Goal: Transaction & Acquisition: Subscribe to service/newsletter

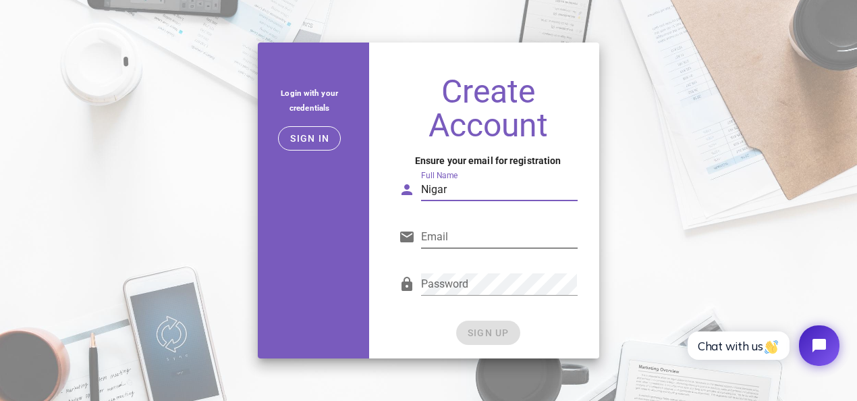
type input "Nigar"
click at [507, 227] on input "Email" at bounding box center [499, 237] width 156 height 22
type input "nikaagloball@gmail.com"
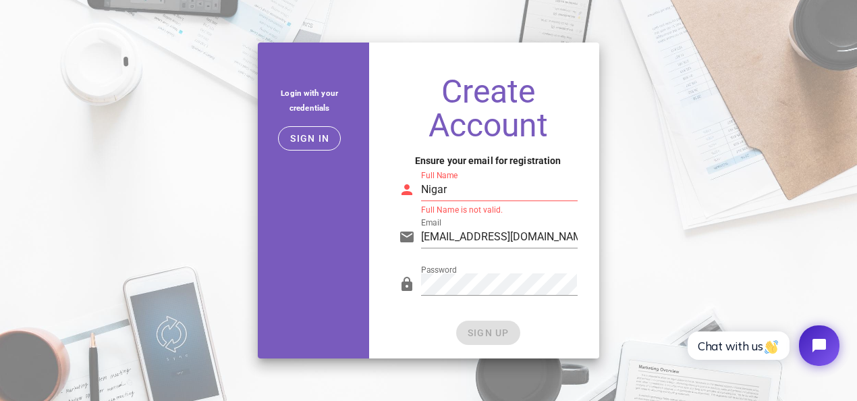
click at [519, 194] on input "Nigar" at bounding box center [499, 190] width 156 height 22
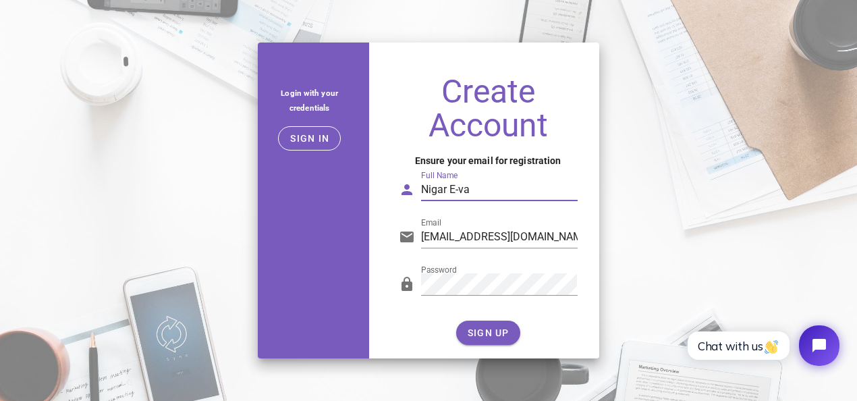
click at [559, 115] on h1 "Create Account" at bounding box center [488, 108] width 179 height 67
click at [527, 188] on input "Nigar E-va" at bounding box center [499, 190] width 156 height 22
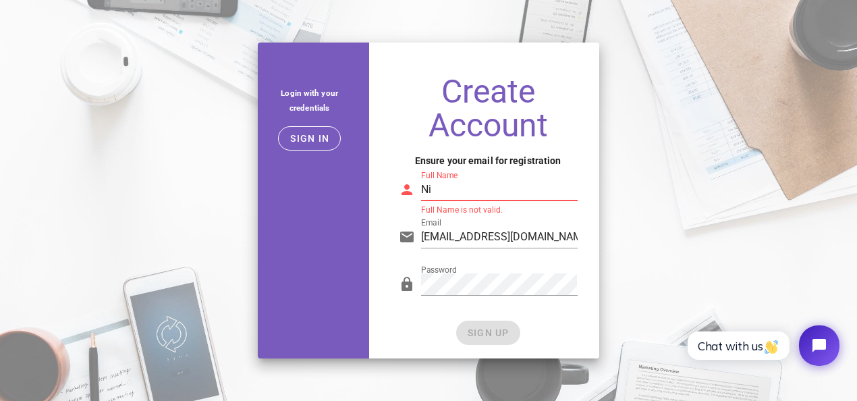
type input "N"
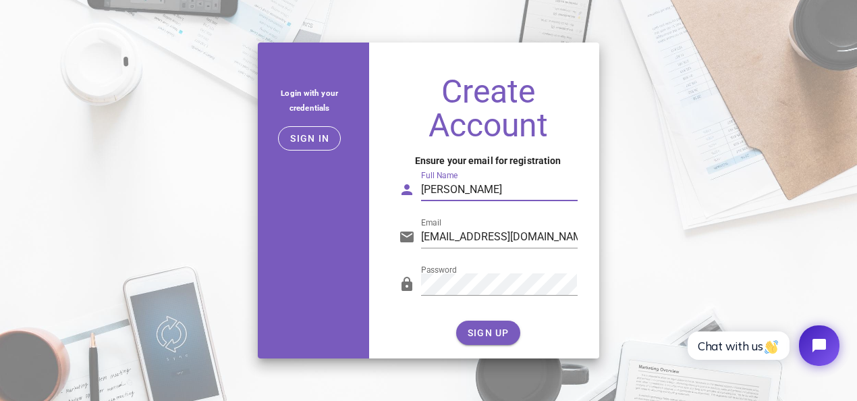
type input "Nika Eva"
click at [486, 346] on div "Create Account Ensure your email for registration Full Name Nika Eva Email nika…" at bounding box center [488, 211] width 222 height 294
click at [488, 334] on span "SIGN UP" at bounding box center [488, 332] width 42 height 11
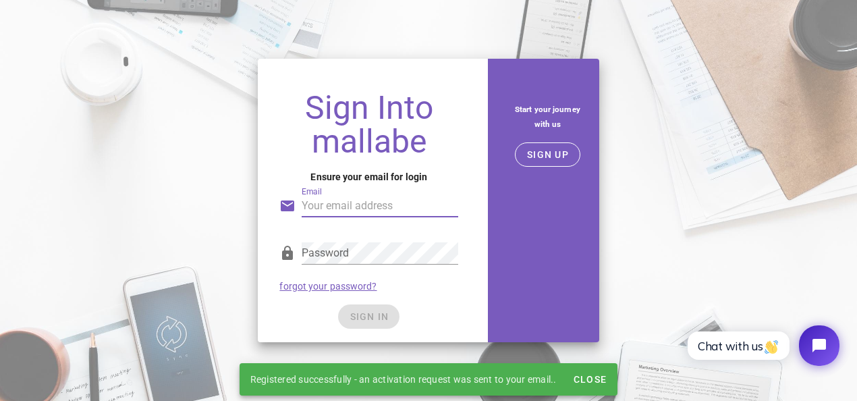
click at [346, 205] on input "Email" at bounding box center [379, 206] width 156 height 22
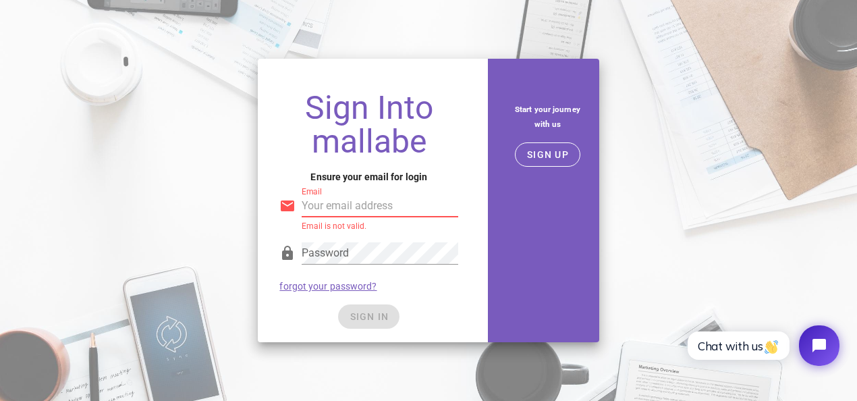
click at [322, 197] on label "Email" at bounding box center [311, 192] width 20 height 10
click at [323, 205] on input "Email" at bounding box center [379, 206] width 156 height 22
paste input "nikaagloball@gmail.com"
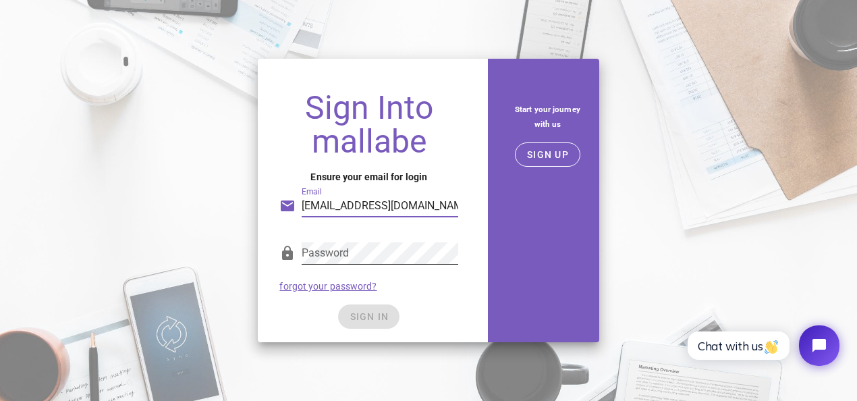
type input "nikaagloball@gmail.com"
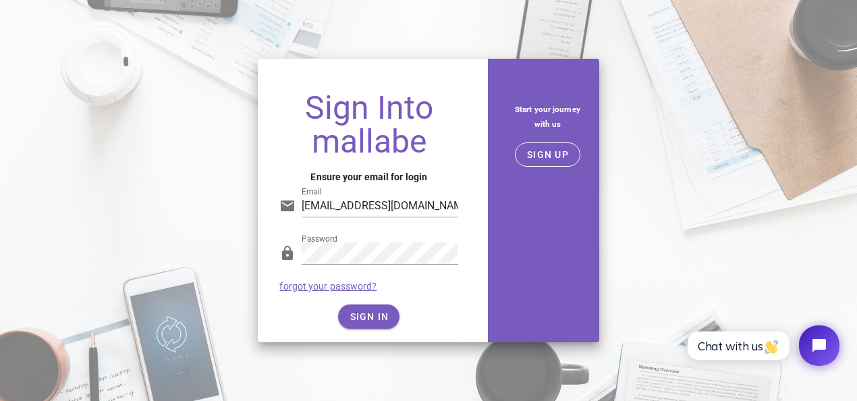
click at [443, 295] on div "Password forgot your password?" at bounding box center [368, 266] width 195 height 70
click at [367, 319] on span "SIGN IN" at bounding box center [369, 316] width 40 height 11
click at [383, 308] on button "SIGN IN" at bounding box center [368, 316] width 61 height 24
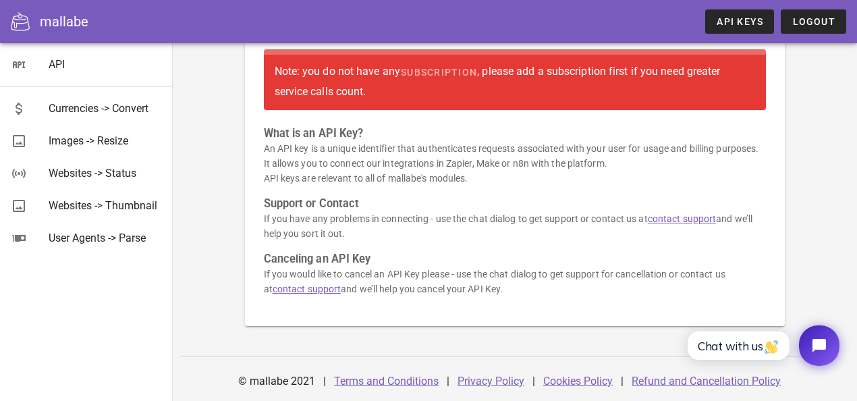
scroll to position [207, 0]
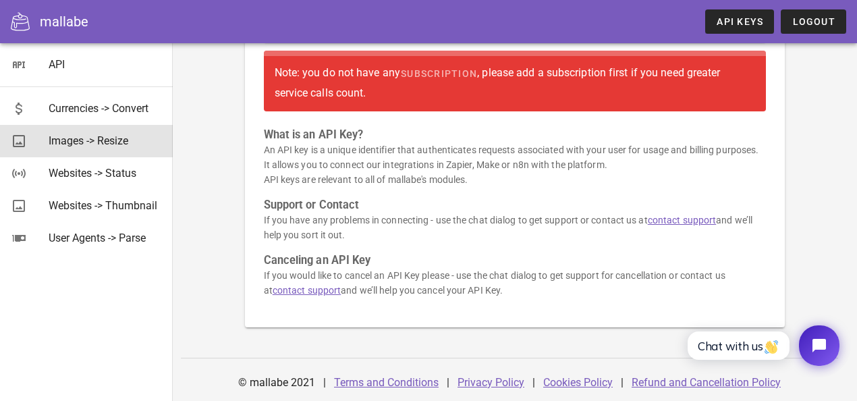
click at [96, 138] on div "Images -> Resize" at bounding box center [105, 140] width 113 height 13
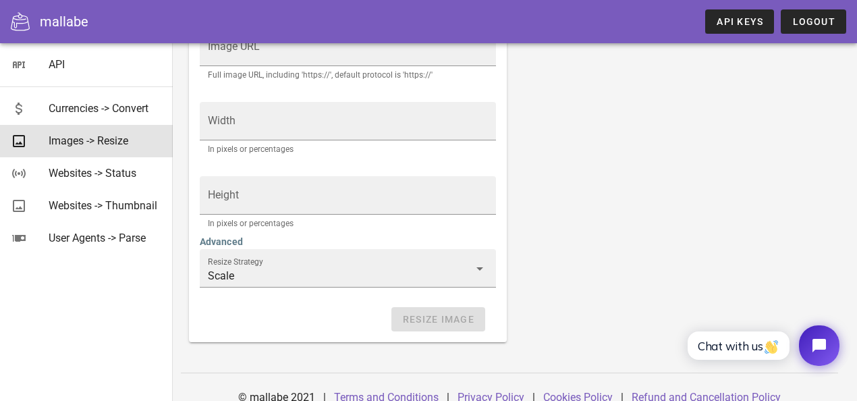
scroll to position [382, 0]
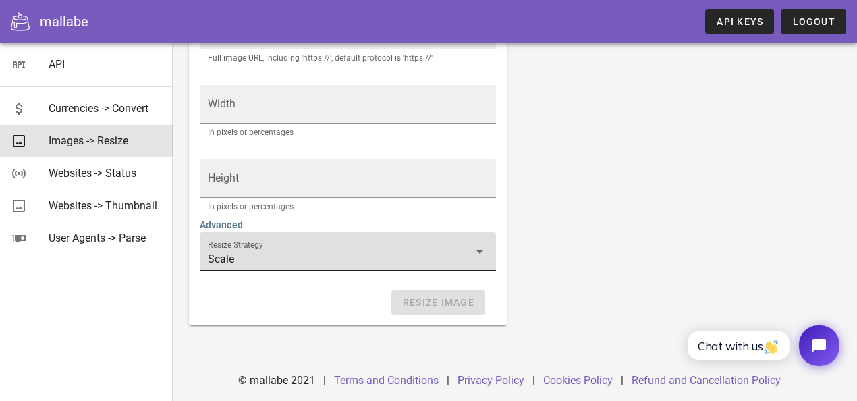
click at [457, 256] on input "Scale" at bounding box center [338, 259] width 261 height 22
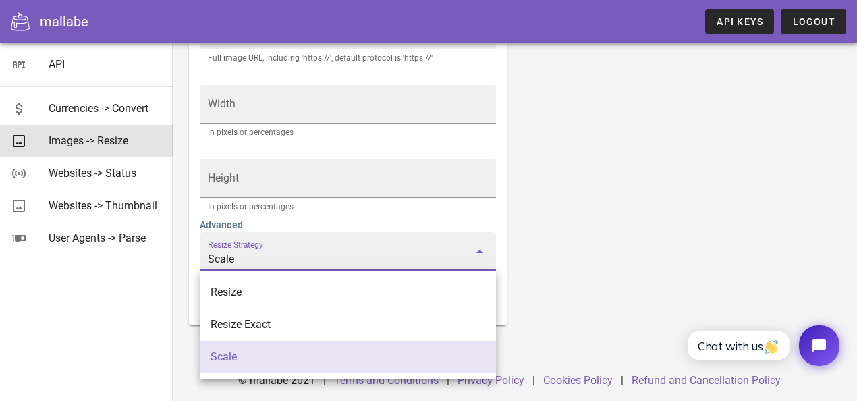
click at [525, 241] on div "Resize an image. Note: The image needs to be publicly accessible and not under …" at bounding box center [515, 17] width 668 height 631
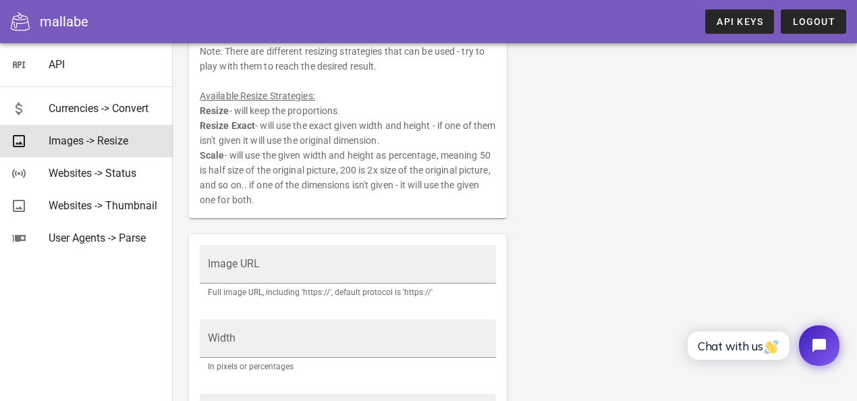
scroll to position [0, 0]
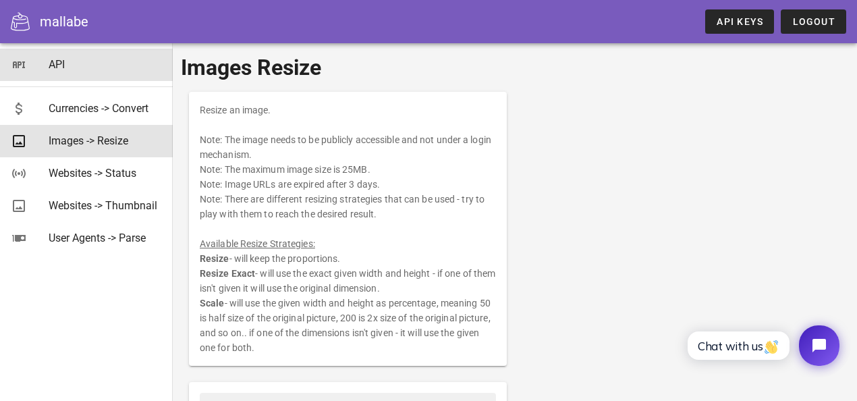
click at [116, 57] on div "API" at bounding box center [105, 64] width 113 height 29
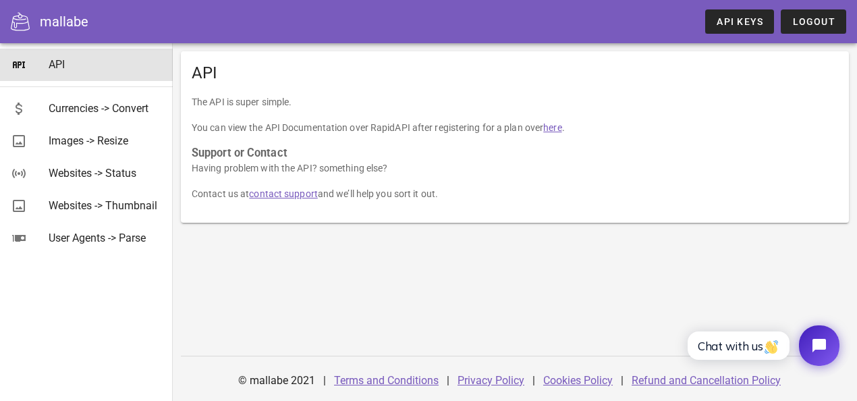
click at [559, 129] on link "here" at bounding box center [552, 127] width 18 height 11
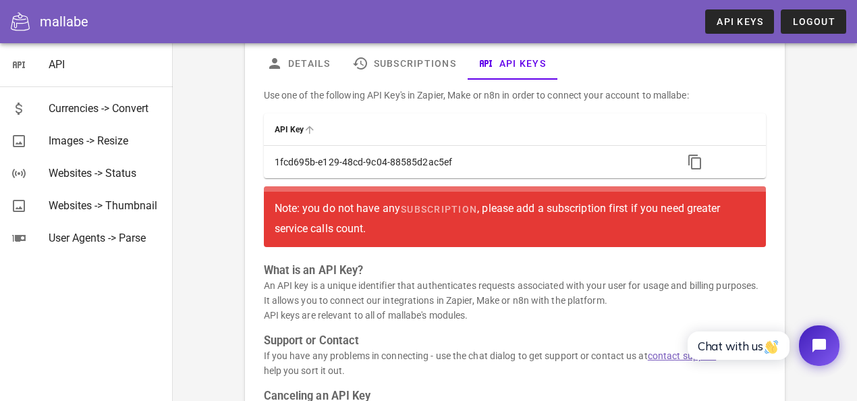
scroll to position [74, 0]
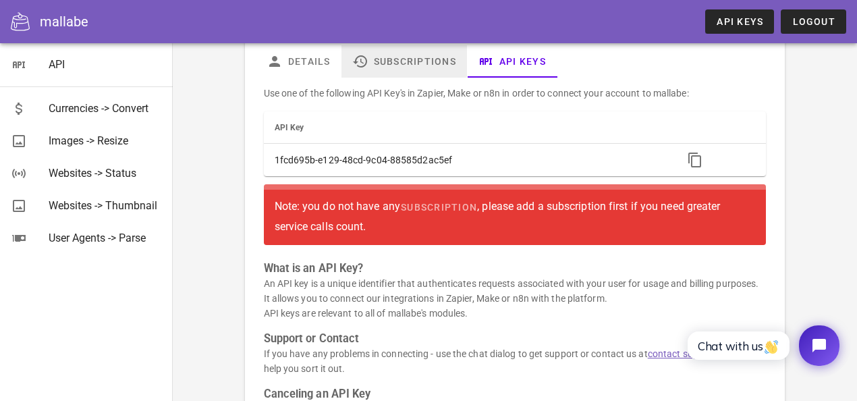
click at [396, 70] on link "Subscriptions" at bounding box center [403, 61] width 125 height 32
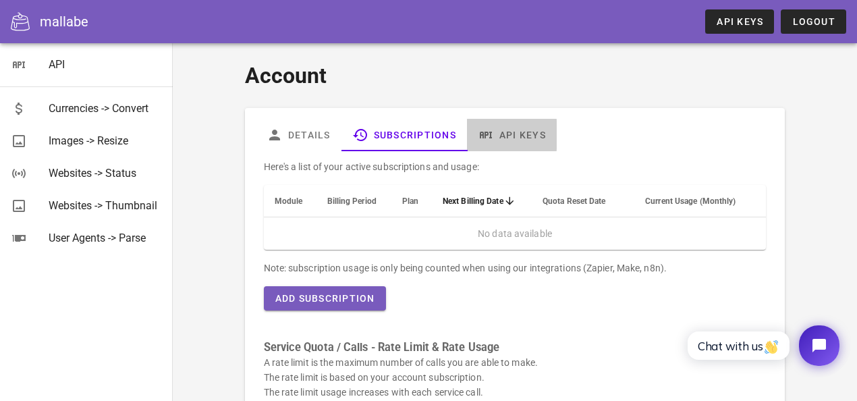
click at [493, 134] on icon at bounding box center [486, 135] width 16 height 16
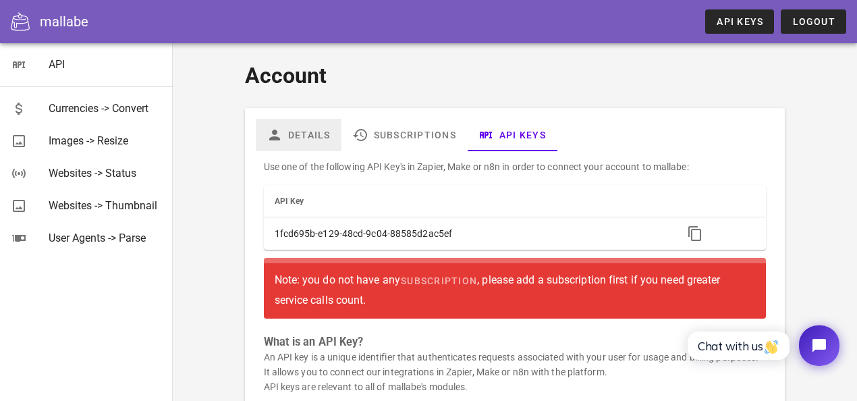
click at [310, 140] on link "Details" at bounding box center [299, 135] width 86 height 32
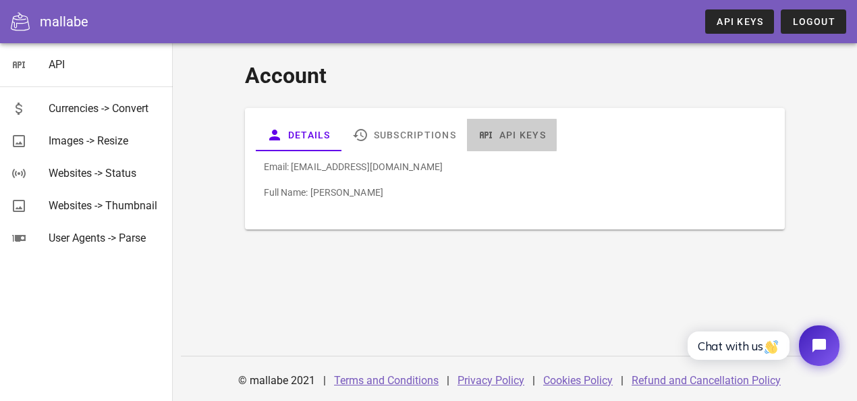
click at [514, 125] on link "API Keys" at bounding box center [512, 135] width 90 height 32
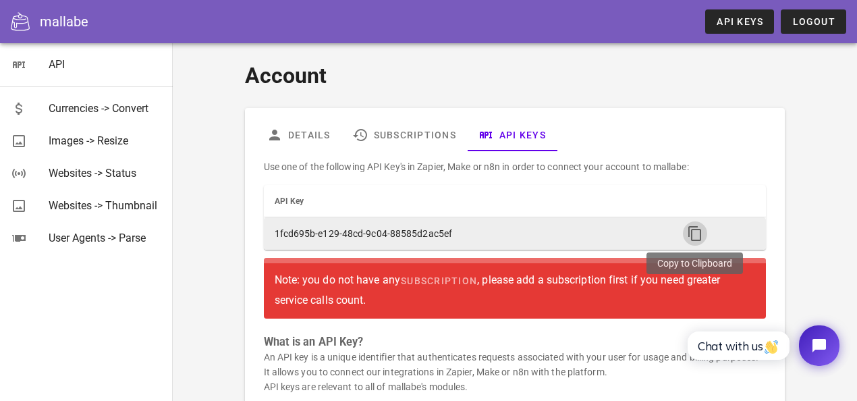
click at [698, 224] on button "button" at bounding box center [695, 233] width 24 height 24
click at [691, 235] on icon "button" at bounding box center [695, 233] width 16 height 16
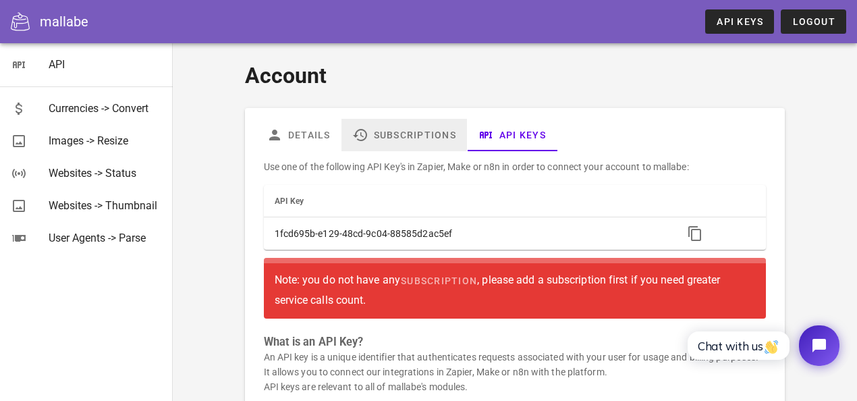
click at [428, 129] on link "Subscriptions" at bounding box center [403, 135] width 125 height 32
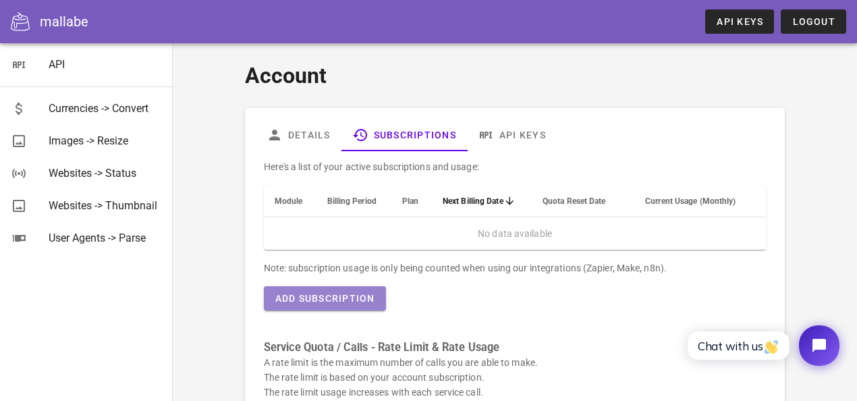
click at [321, 302] on span "Add Subscription" at bounding box center [325, 298] width 100 height 11
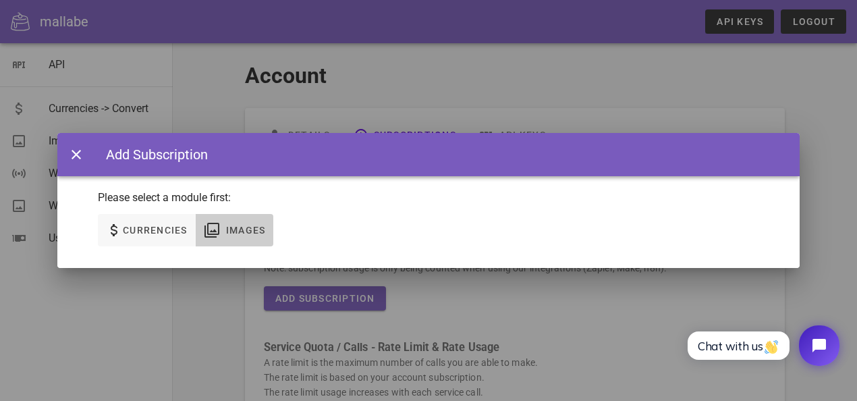
click at [244, 229] on span "Images" at bounding box center [245, 230] width 40 height 11
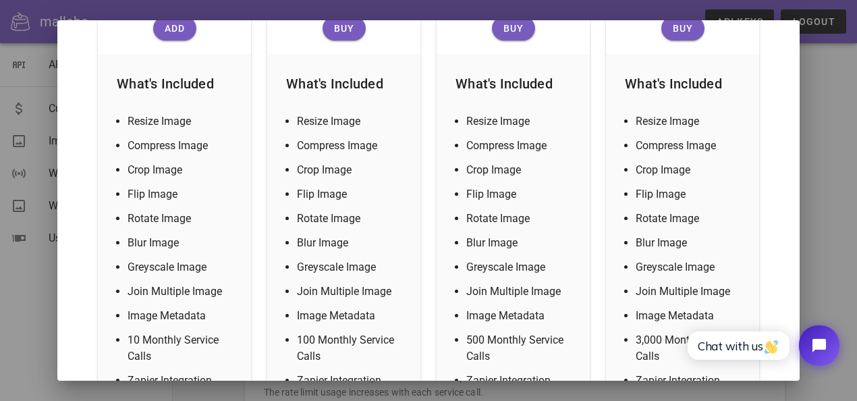
scroll to position [393, 0]
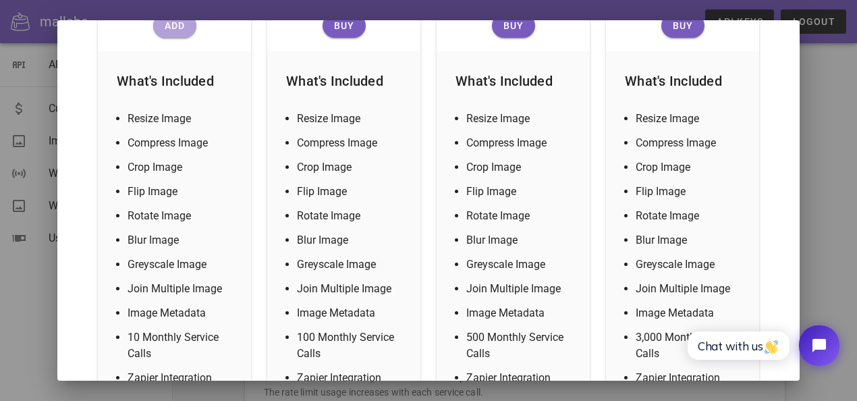
click at [178, 32] on button "Add" at bounding box center [174, 25] width 43 height 24
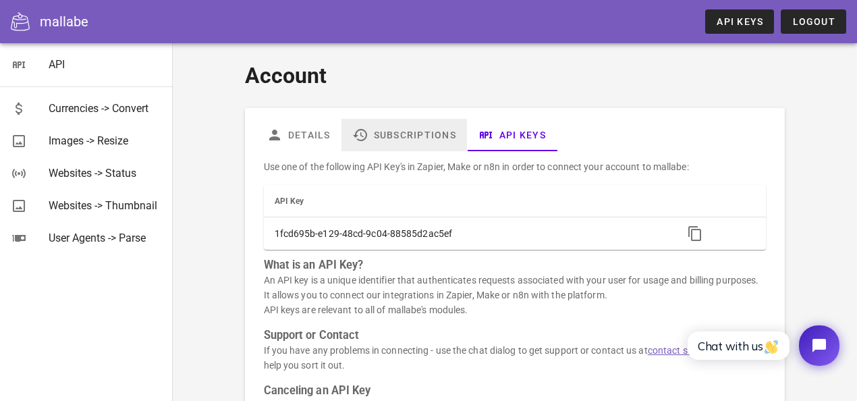
click at [382, 141] on link "Subscriptions" at bounding box center [403, 135] width 125 height 32
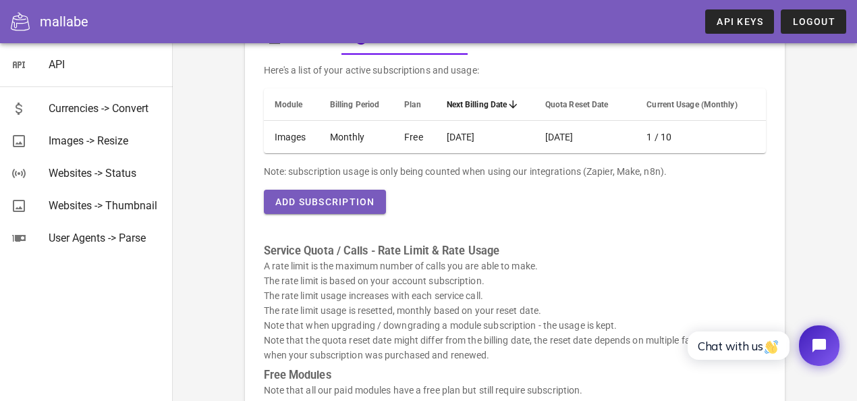
scroll to position [97, 0]
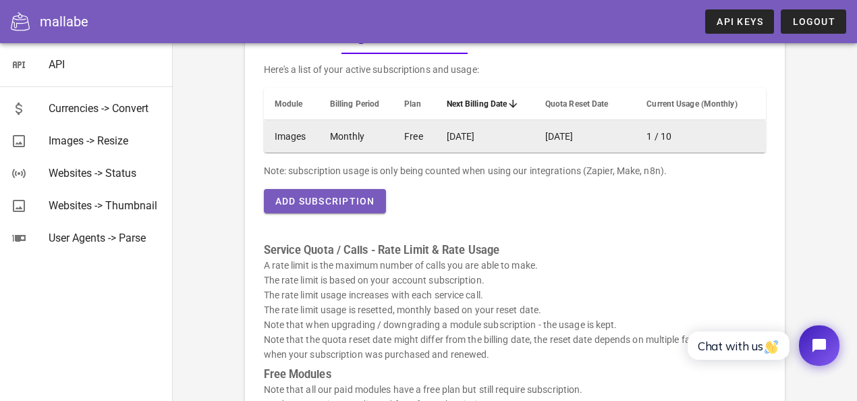
click at [467, 138] on td "[DATE]" at bounding box center [485, 136] width 98 height 32
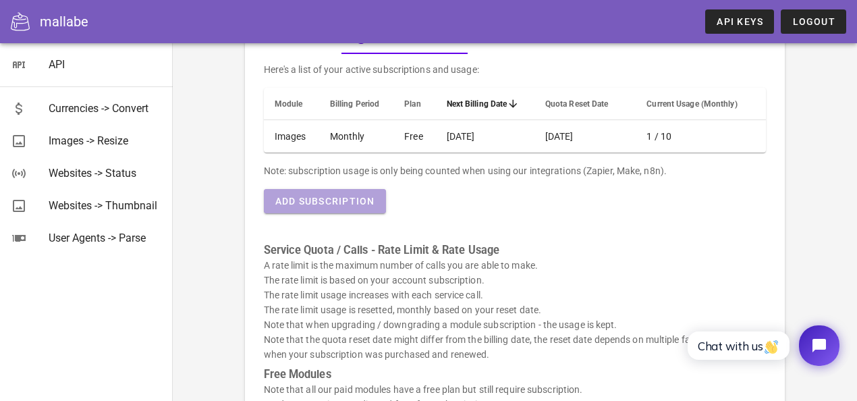
click at [330, 201] on span "Add Subscription" at bounding box center [325, 201] width 100 height 11
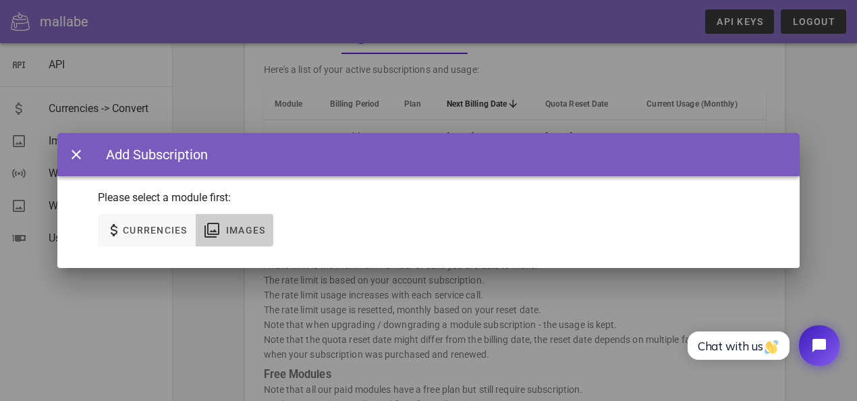
click at [241, 233] on span "Images" at bounding box center [245, 230] width 40 height 11
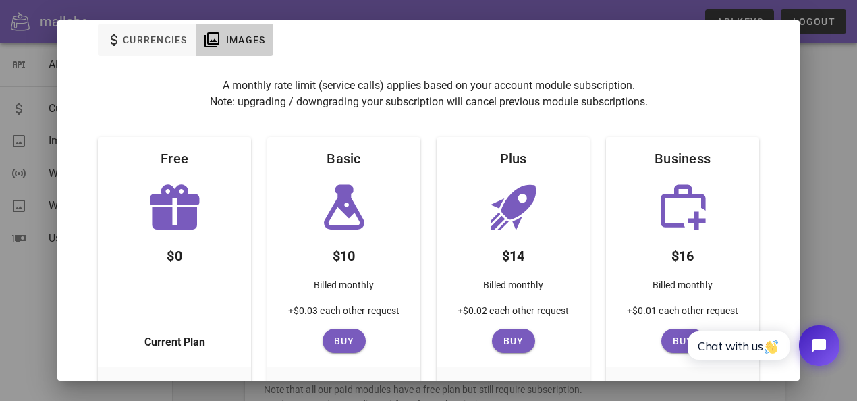
scroll to position [0, 0]
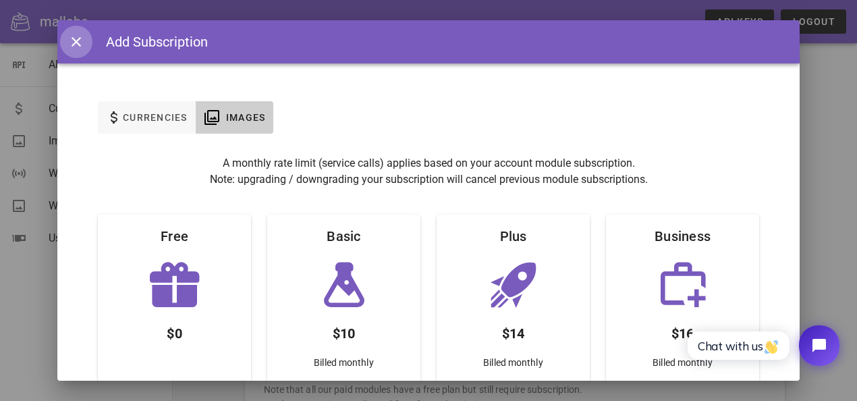
click at [80, 40] on icon "button" at bounding box center [76, 42] width 16 height 16
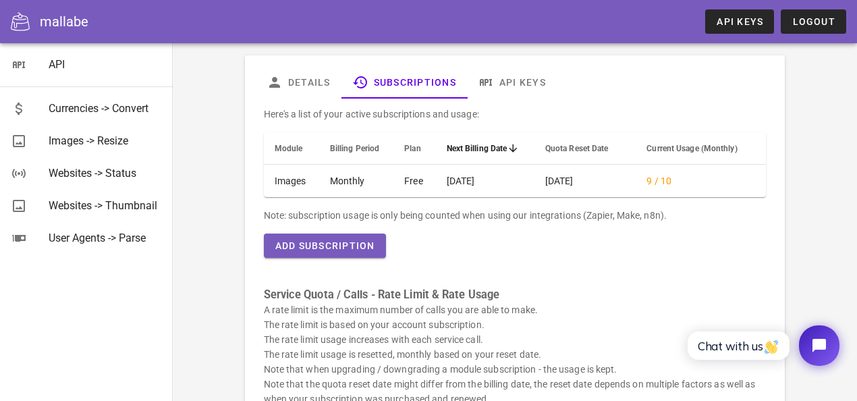
scroll to position [54, 0]
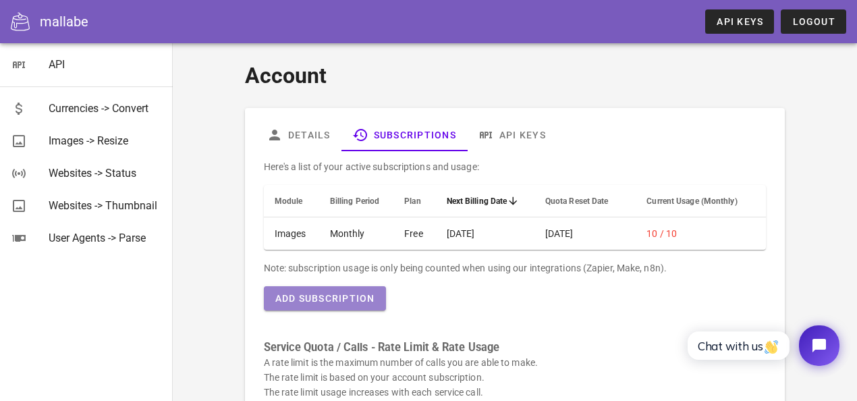
click at [330, 295] on span "Add Subscription" at bounding box center [325, 298] width 100 height 11
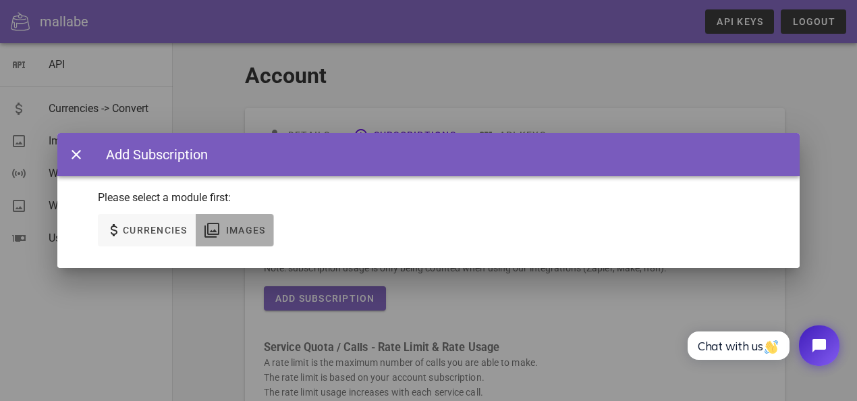
click at [260, 231] on span "Images" at bounding box center [245, 230] width 40 height 11
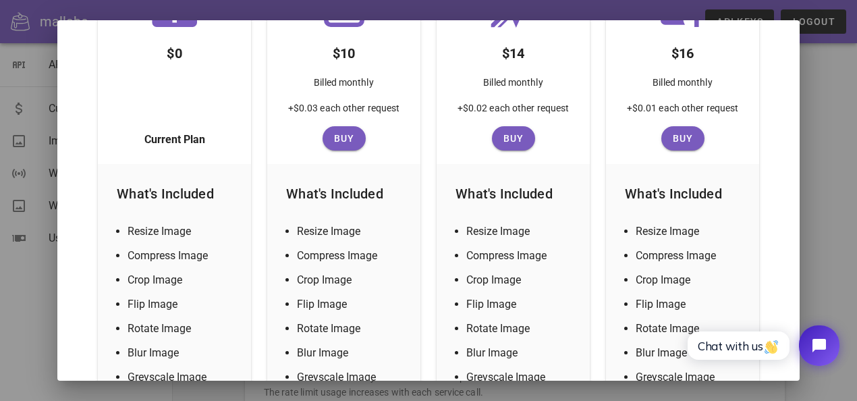
scroll to position [281, 0]
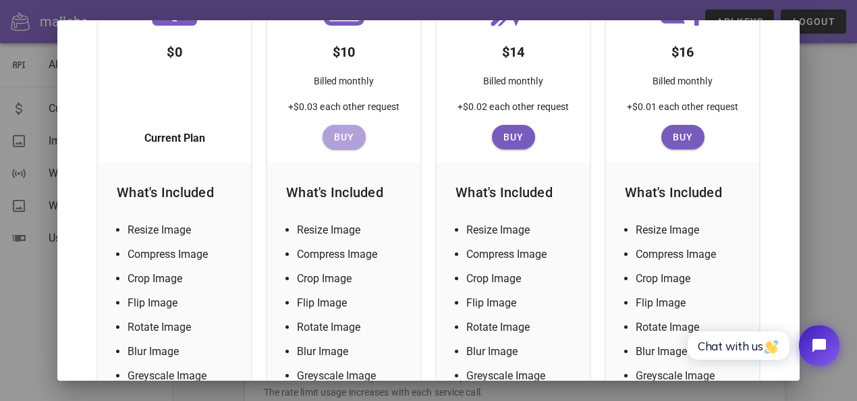
click at [335, 130] on button "Buy" at bounding box center [343, 137] width 43 height 24
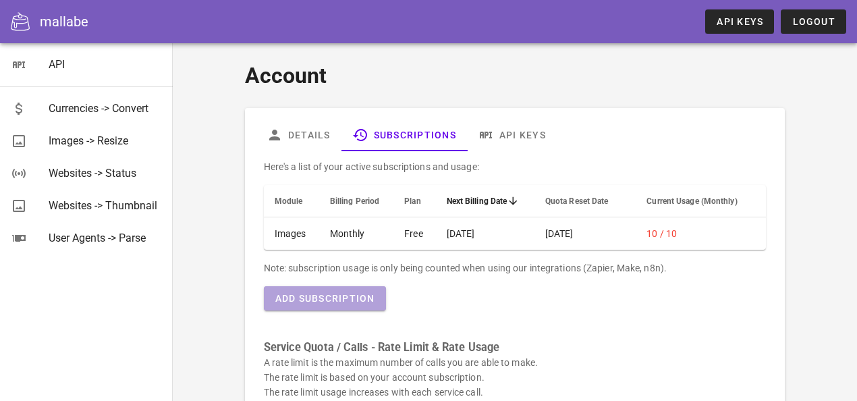
click at [326, 295] on span "Add Subscription" at bounding box center [325, 298] width 100 height 11
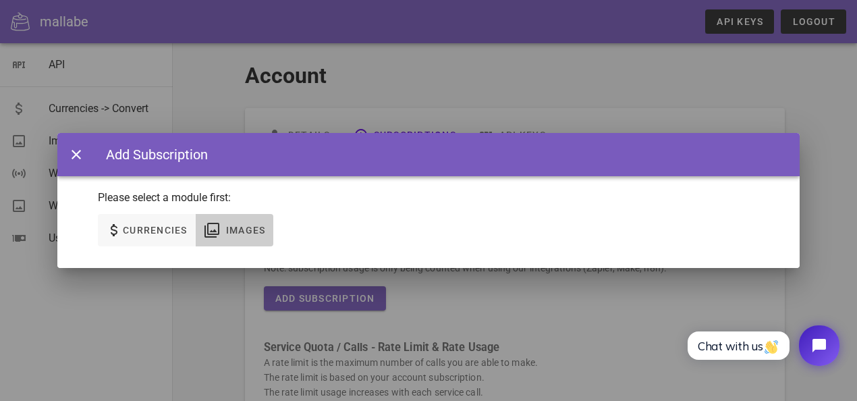
click at [231, 233] on span "Images" at bounding box center [245, 230] width 40 height 11
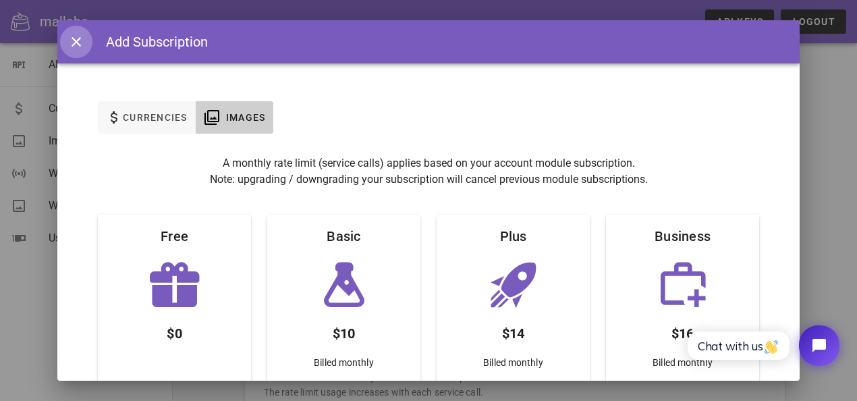
click at [77, 51] on button "button" at bounding box center [76, 42] width 32 height 32
